Goal: Task Accomplishment & Management: Use online tool/utility

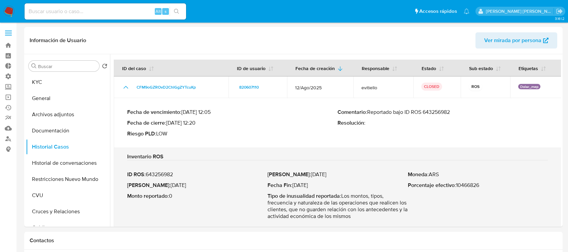
select select "10"
click at [9, 12] on img at bounding box center [8, 11] width 11 height 11
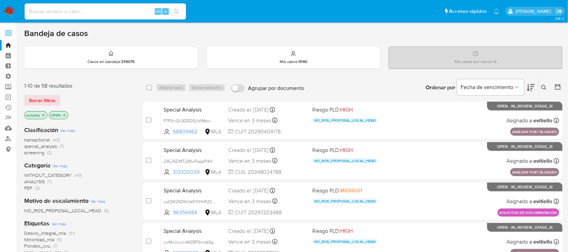
click at [55, 98] on button "Borrar filtros" at bounding box center [42, 100] width 36 height 11
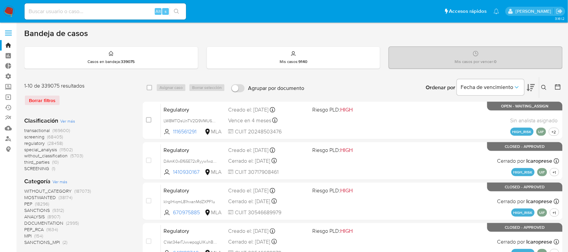
click at [545, 88] on icon at bounding box center [543, 87] width 5 height 5
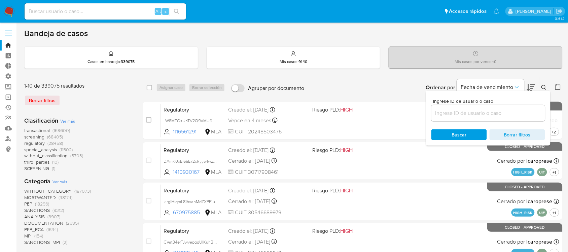
click at [508, 114] on input at bounding box center [488, 113] width 114 height 9
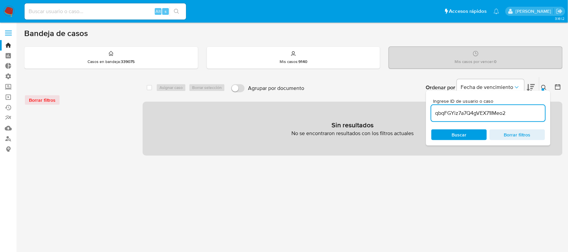
click at [542, 85] on icon at bounding box center [543, 87] width 5 height 5
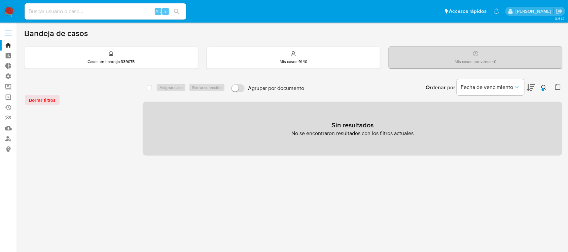
click at [542, 85] on icon at bounding box center [543, 87] width 5 height 5
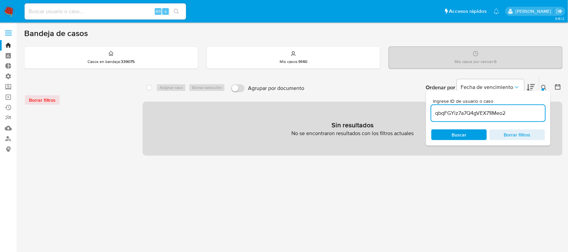
click at [512, 116] on input "qbqFGYiz7a7Q4gVEX71IMeo2" at bounding box center [488, 113] width 114 height 9
type input "qbqFGYiz7a7Q4gVEX71IMeo2"
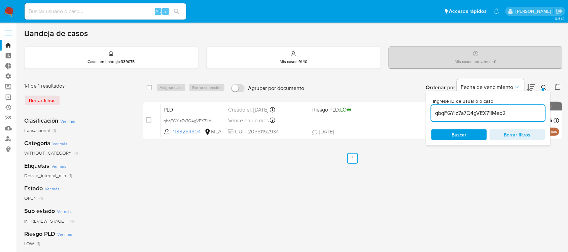
click at [542, 85] on icon at bounding box center [543, 87] width 5 height 5
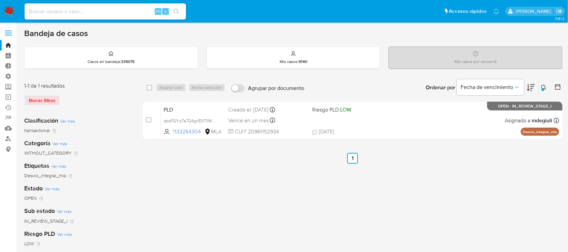
click at [152, 90] on div "select-all-cases-checkbox" at bounding box center [149, 87] width 5 height 7
drag, startPoint x: 149, startPoint y: 88, endPoint x: 159, endPoint y: 89, distance: 10.1
click at [150, 88] on input "checkbox" at bounding box center [149, 87] width 5 height 5
checkbox input "true"
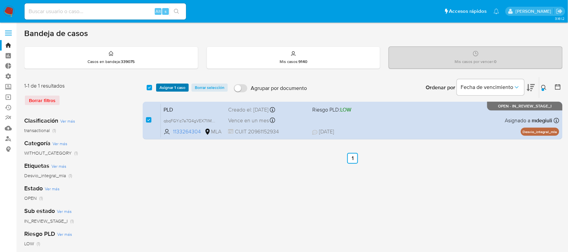
click at [163, 88] on span "Asignar 1 caso" at bounding box center [172, 87] width 26 height 7
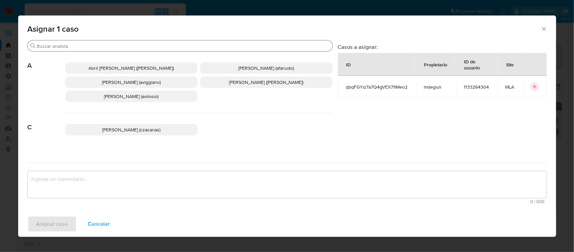
click at [59, 46] on input "Buscar" at bounding box center [183, 46] width 293 height 6
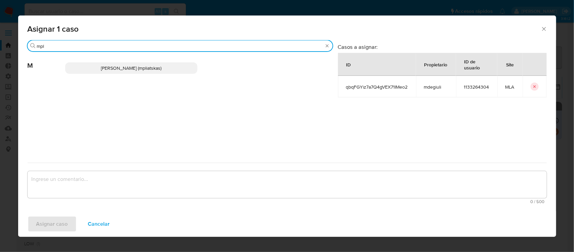
type input "mpl"
click at [137, 69] on span "[PERSON_NAME] (mpliatskas)" at bounding box center [131, 68] width 61 height 7
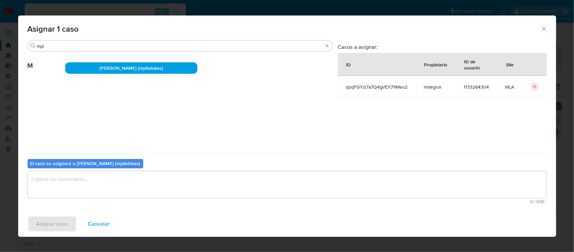
click at [93, 185] on textarea "assign-modal" at bounding box center [287, 184] width 519 height 27
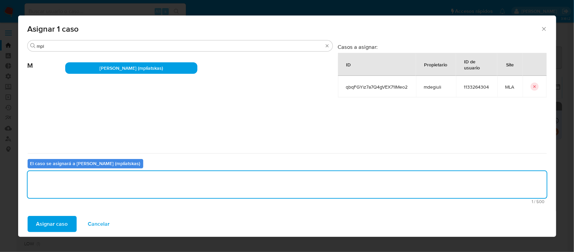
click at [56, 220] on span "Asignar caso" at bounding box center [52, 223] width 32 height 15
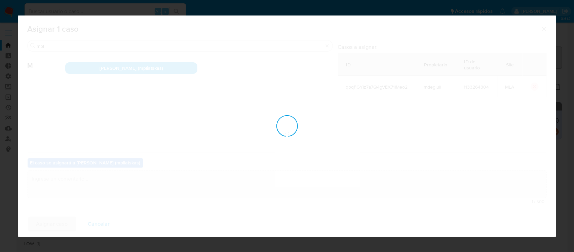
checkbox input "false"
